Goal: Task Accomplishment & Management: Use online tool/utility

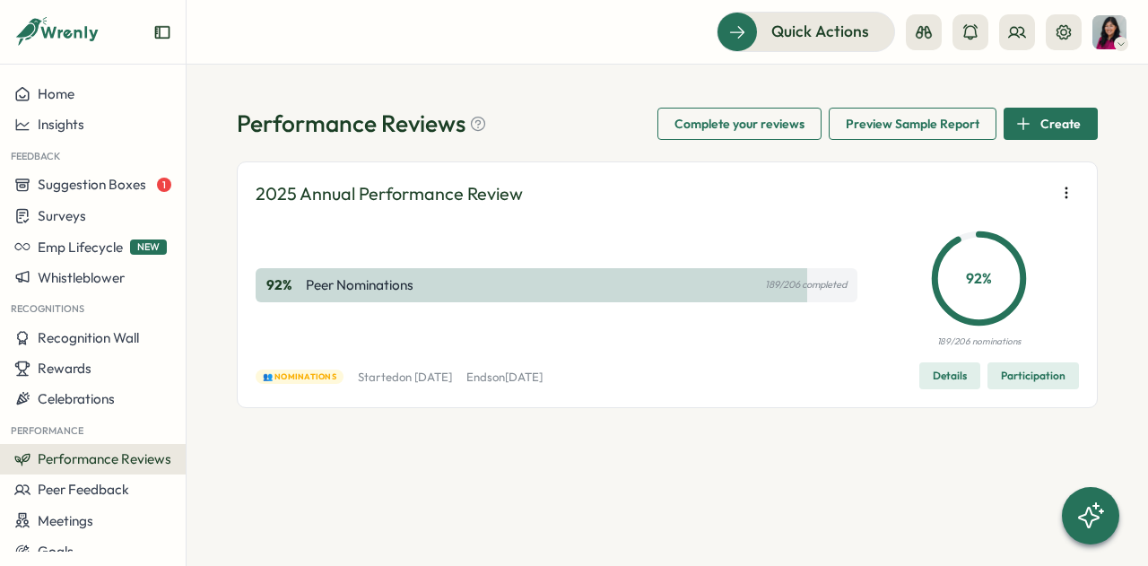
click at [1024, 377] on span "Participation" at bounding box center [1033, 375] width 65 height 25
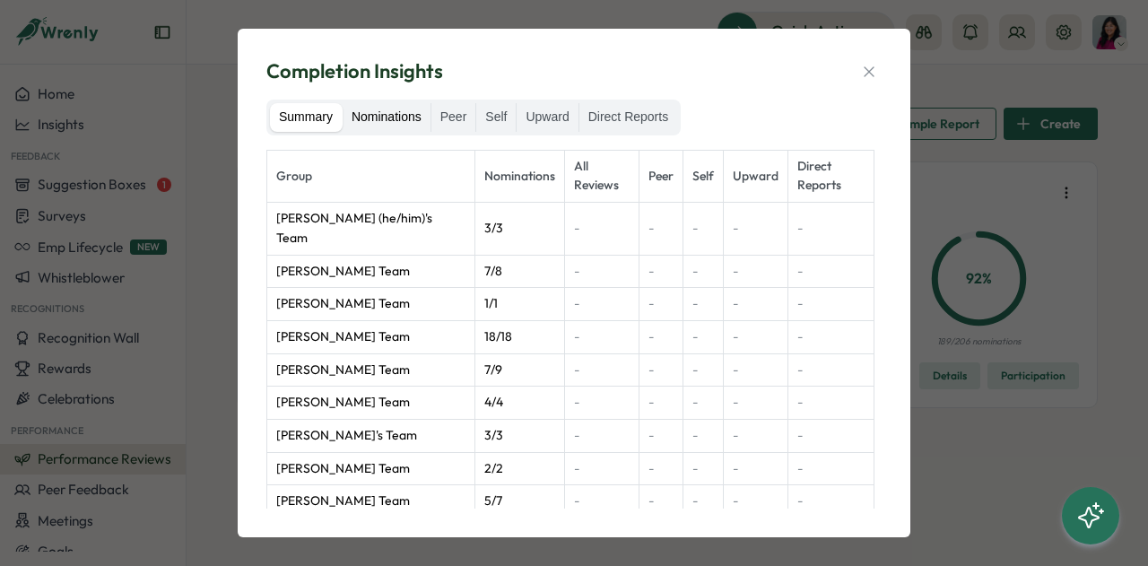
click at [382, 119] on label "Nominations" at bounding box center [387, 117] width 88 height 29
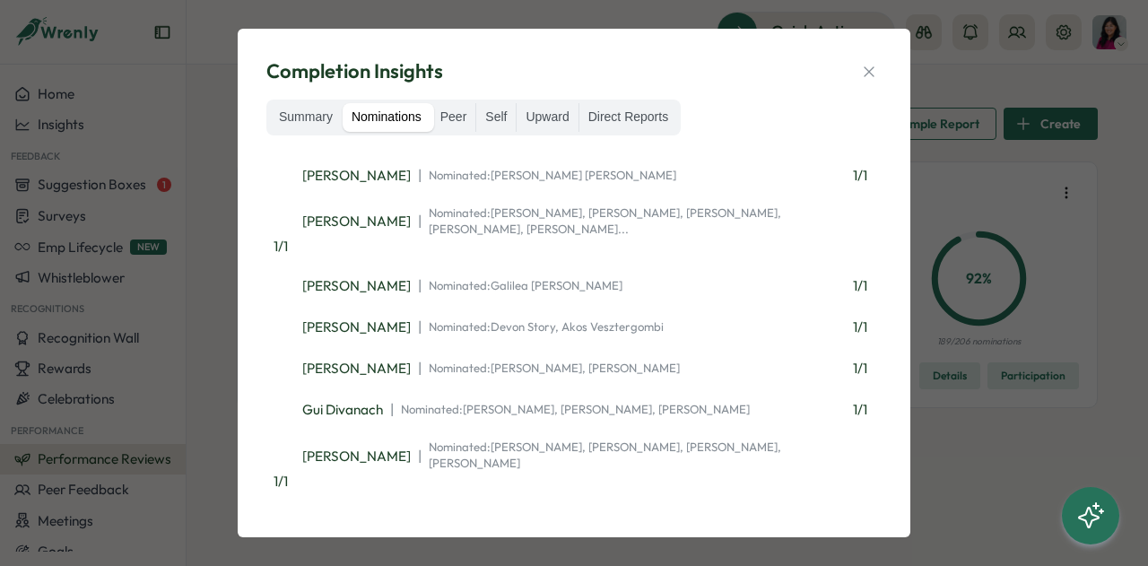
scroll to position [5146, 0]
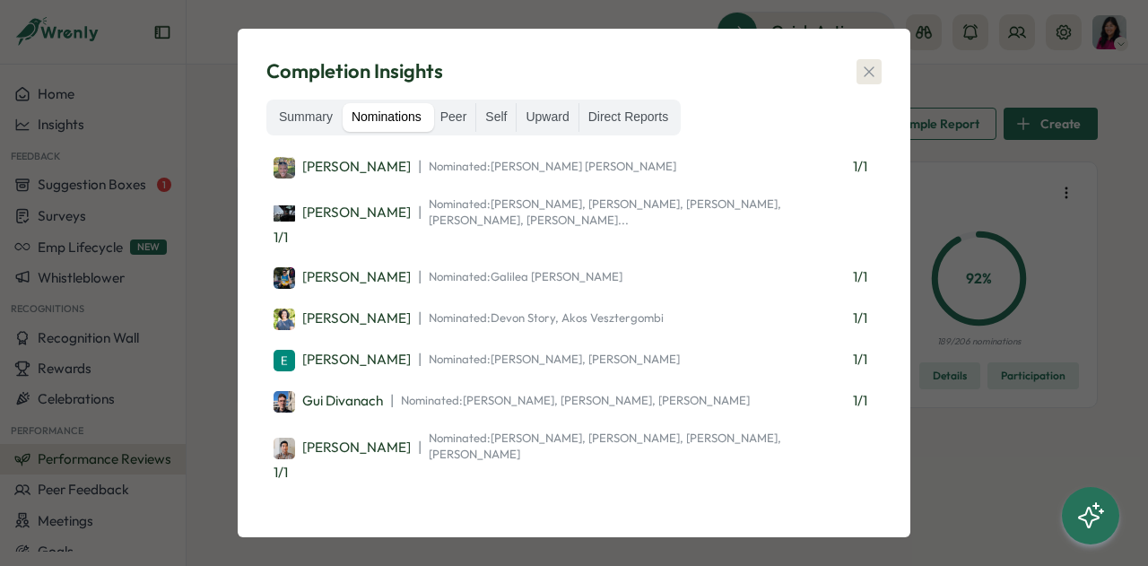
click at [869, 75] on icon "button" at bounding box center [869, 72] width 18 height 18
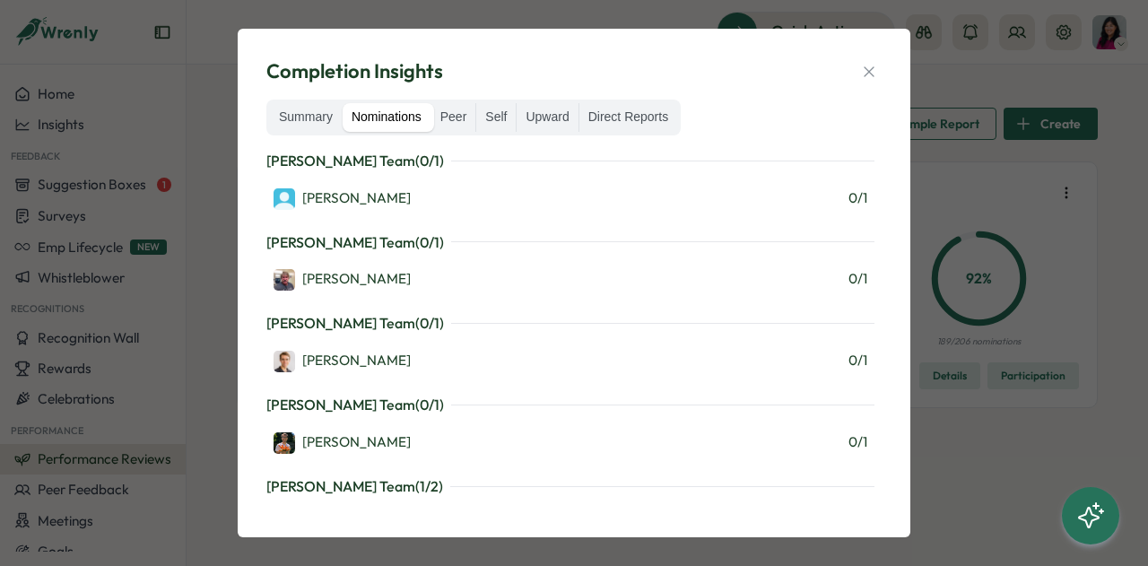
scroll to position [2531, 0]
